Goal: Browse casually

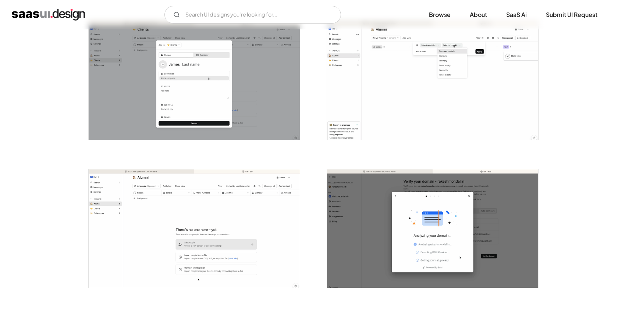
scroll to position [610, 0]
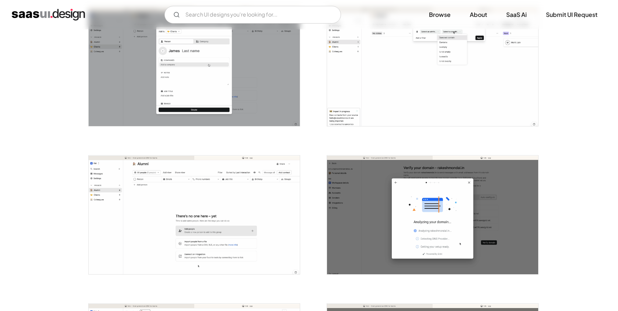
click at [378, 94] on img "open lightbox" at bounding box center [432, 66] width 211 height 119
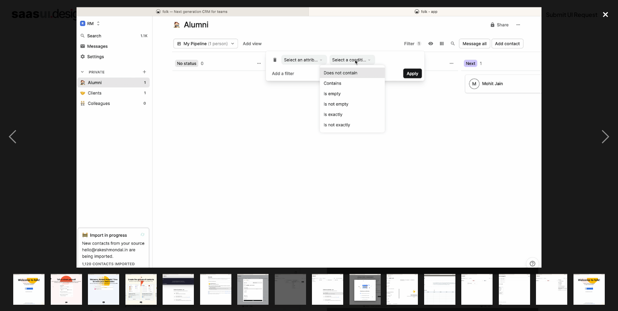
click at [604, 12] on div "close lightbox" at bounding box center [605, 14] width 25 height 16
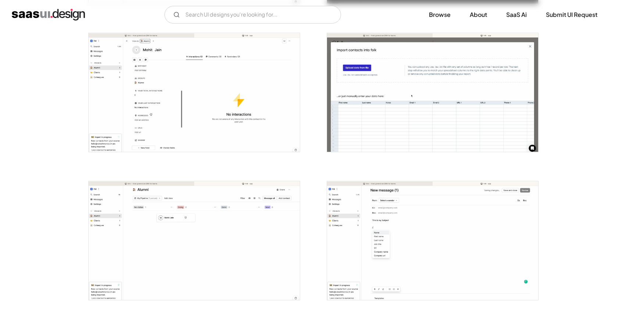
scroll to position [882, 0]
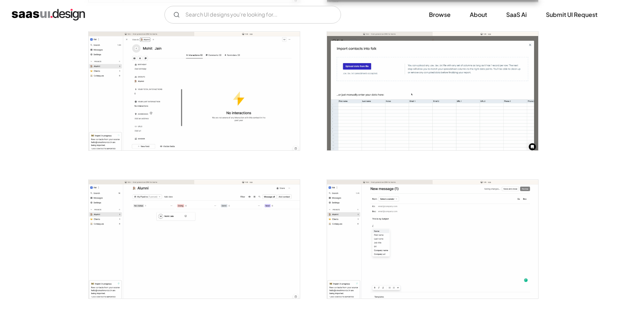
click at [402, 110] on img "open lightbox" at bounding box center [432, 91] width 211 height 119
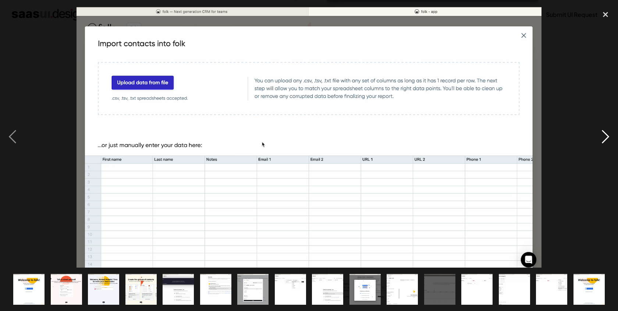
click at [603, 135] on div "next image" at bounding box center [605, 137] width 25 height 262
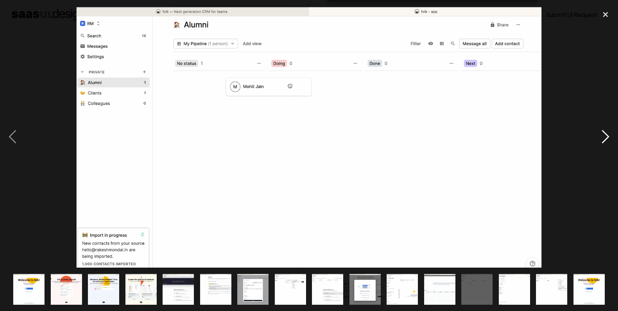
click at [603, 135] on div "next image" at bounding box center [605, 137] width 25 height 262
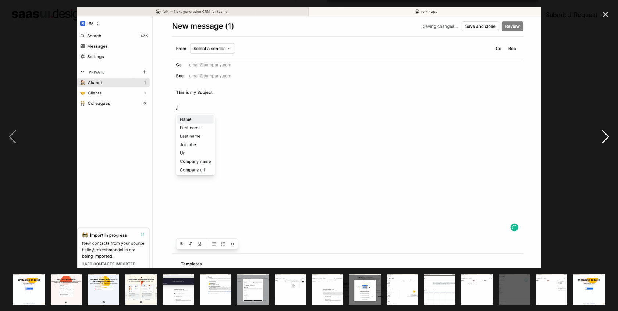
click at [603, 135] on div "next image" at bounding box center [605, 137] width 25 height 262
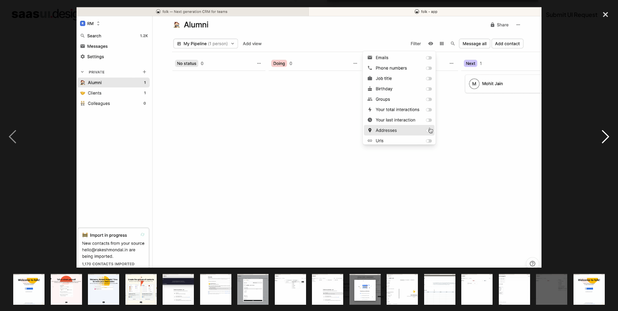
click at [603, 135] on div "next image" at bounding box center [605, 137] width 25 height 262
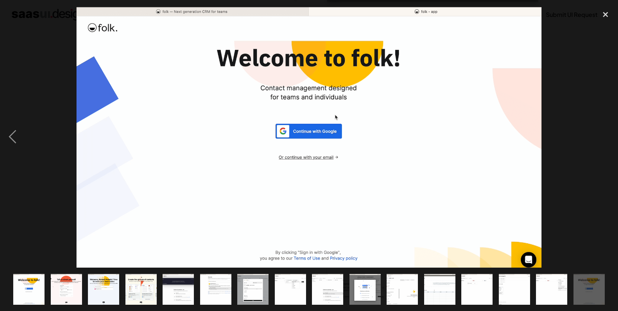
click at [603, 135] on div "next image" at bounding box center [605, 137] width 25 height 262
click at [603, 14] on div "close lightbox" at bounding box center [605, 14] width 25 height 16
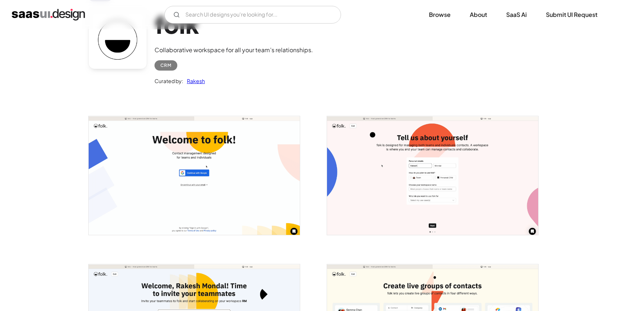
scroll to position [0, 0]
